Goal: Consume media (video, audio): Watch videos, listen to music or podcasts

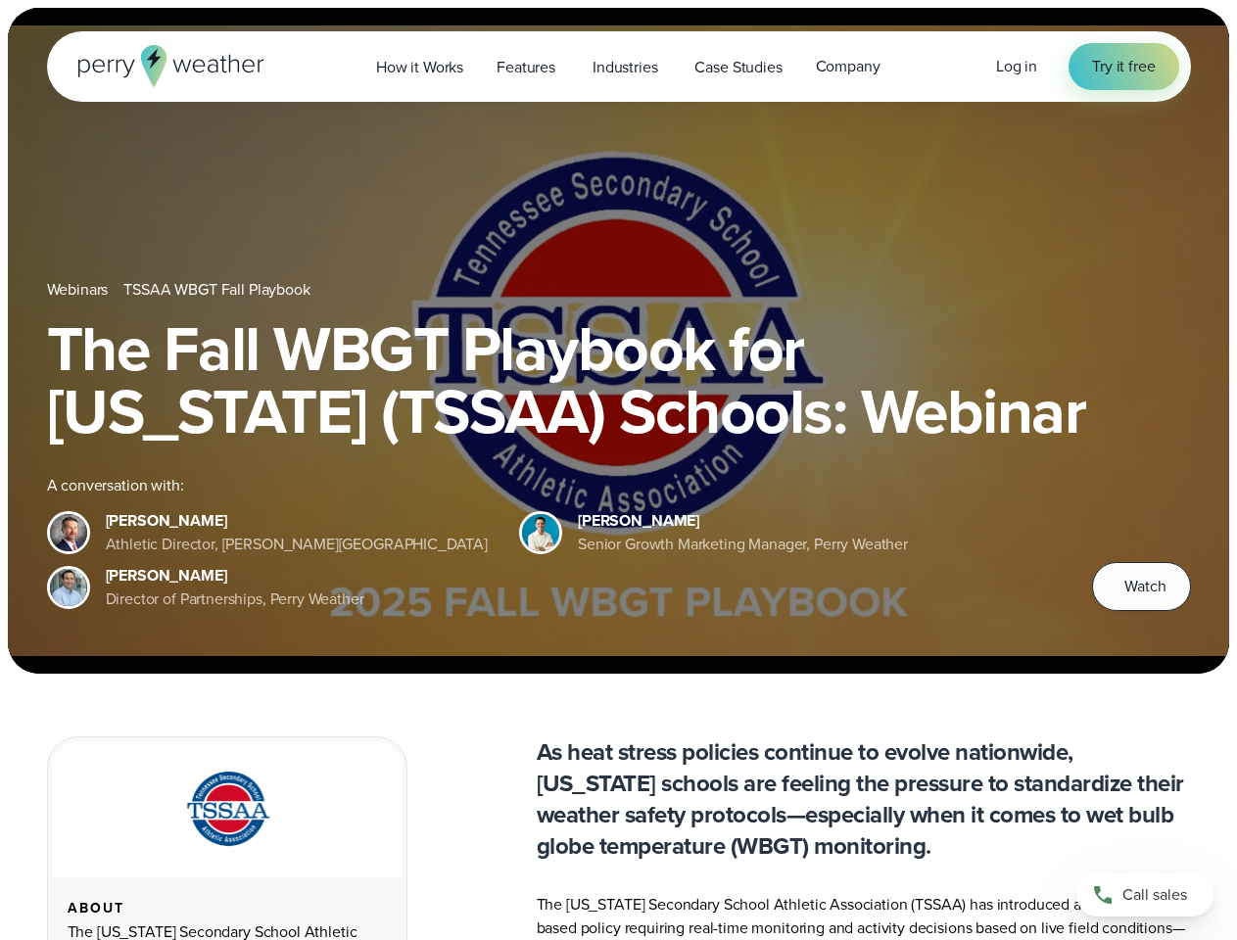
click at [618, 470] on div "The Fall WBGT Playbook for [US_STATE] (TSSAA) Schools: Webinar A conversation w…" at bounding box center [619, 464] width 1144 height 294
click at [618, 67] on span "Industries" at bounding box center [625, 68] width 65 height 24
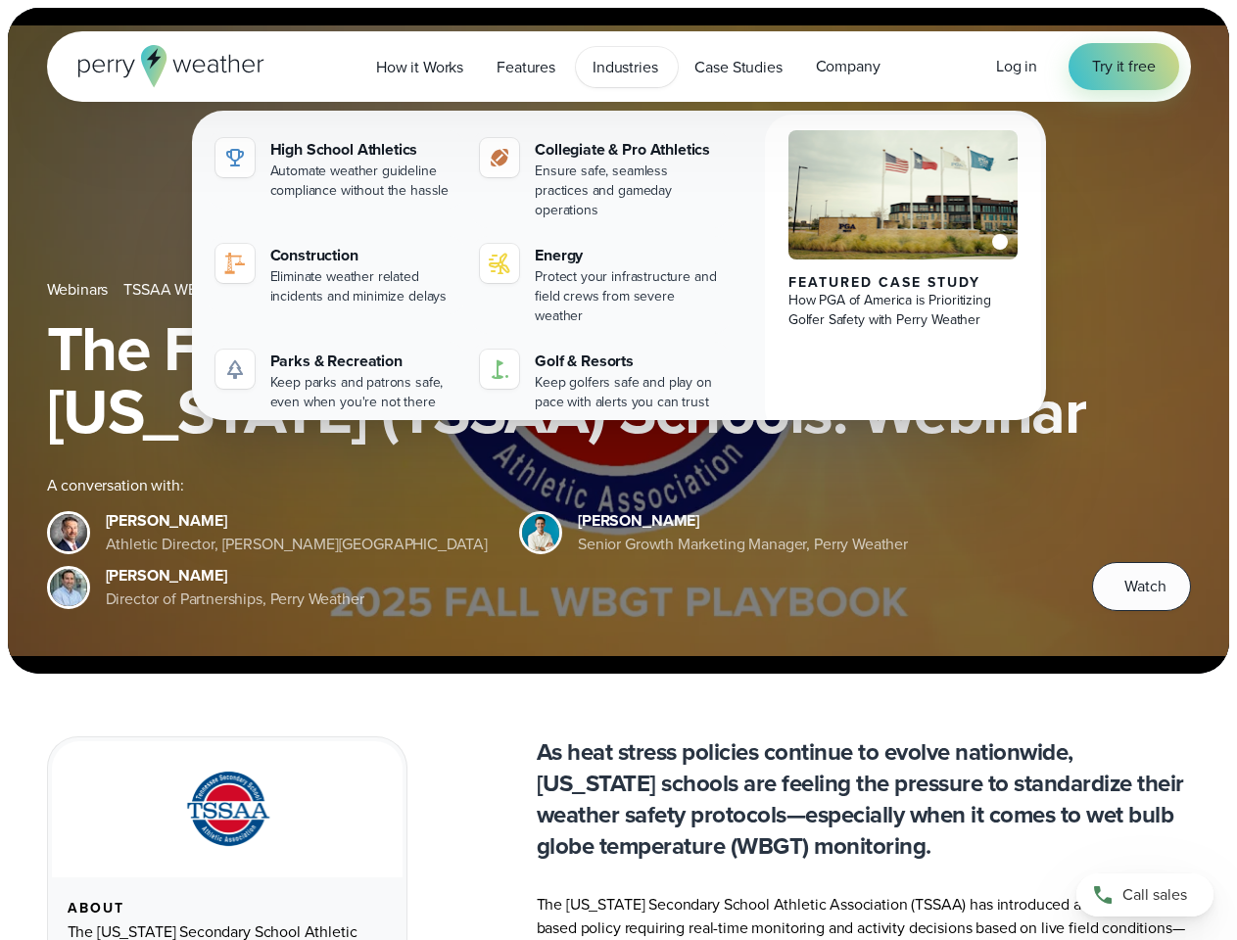
click at [618, 341] on h1 "The Fall WBGT Playbook for [US_STATE] (TSSAA) Schools: Webinar" at bounding box center [619, 379] width 1144 height 125
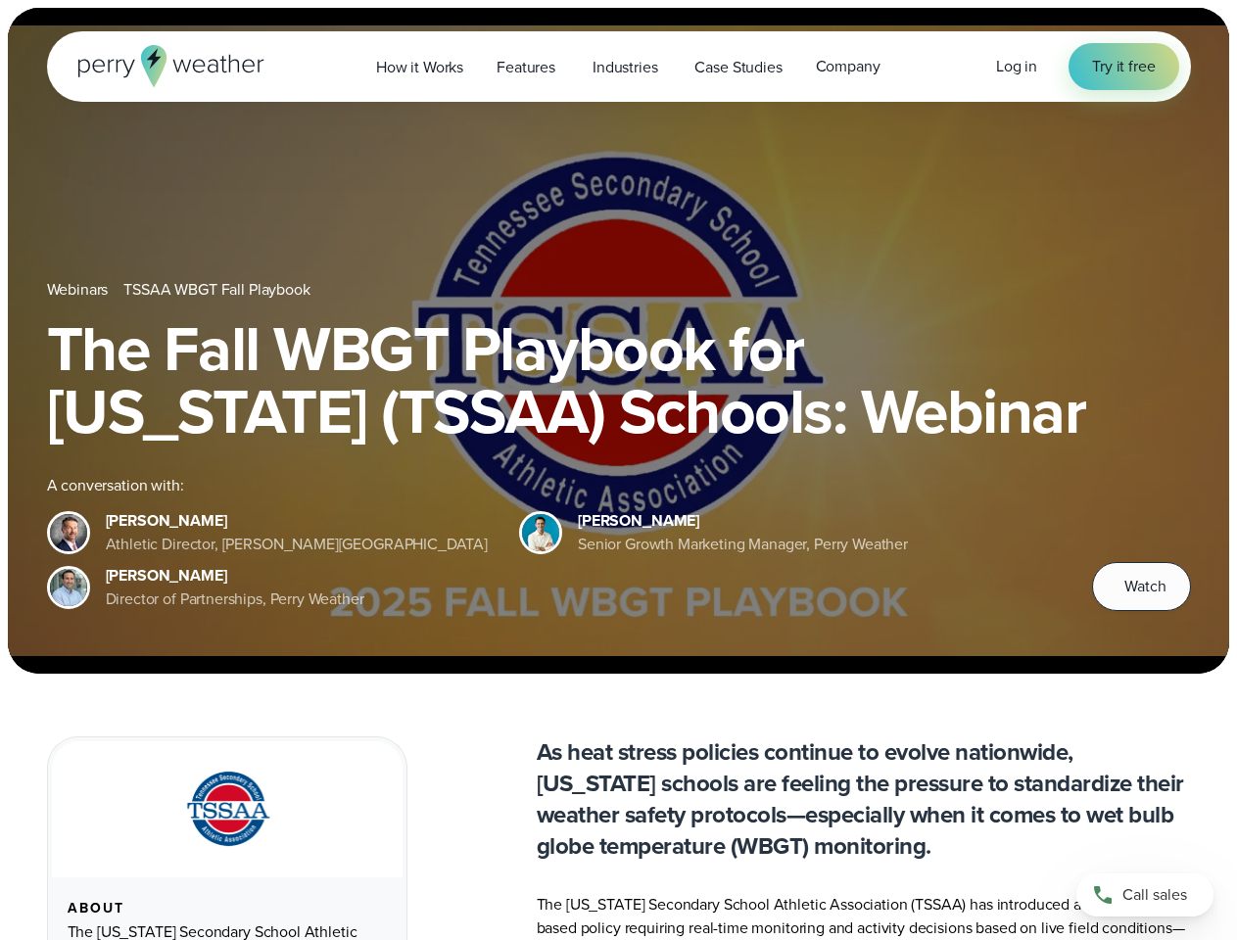
click at [218, 290] on link "TSSAA WBGT Fall Playbook" at bounding box center [216, 290] width 186 height 24
click at [1141, 587] on span "Watch" at bounding box center [1144, 587] width 41 height 24
